Goal: Task Accomplishment & Management: Use online tool/utility

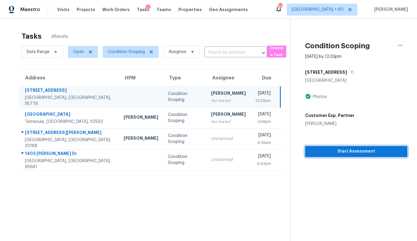
click at [334, 153] on span "Start Assessment" at bounding box center [356, 151] width 93 height 7
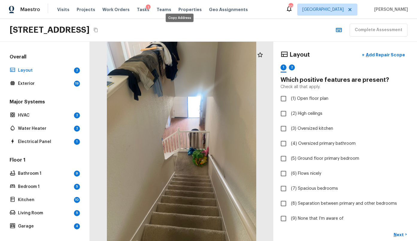
click at [98, 31] on icon "Copy Address" at bounding box center [95, 30] width 5 height 5
